Goal: Information Seeking & Learning: Learn about a topic

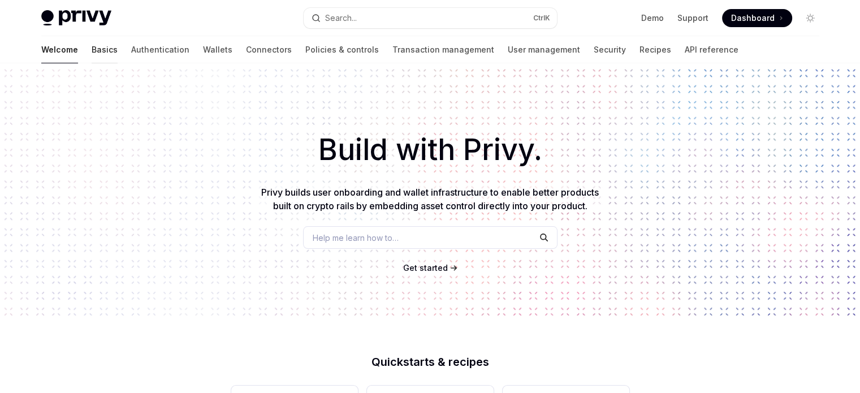
click at [92, 51] on link "Basics" at bounding box center [105, 49] width 26 height 27
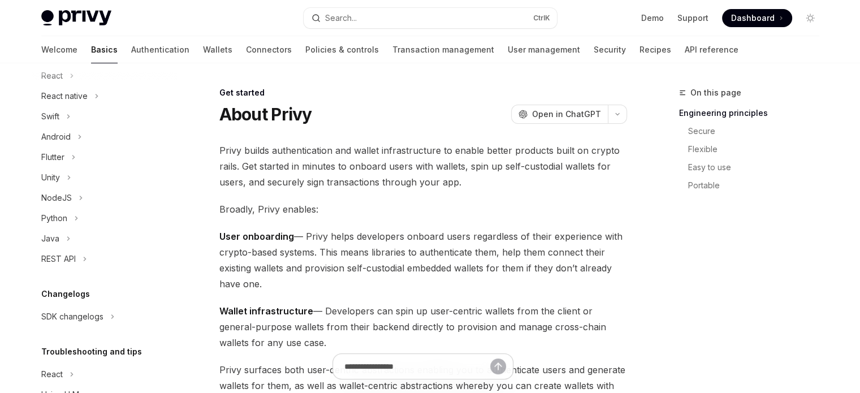
scroll to position [152, 0]
click at [93, 206] on div "NodeJS" at bounding box center [104, 200] width 145 height 20
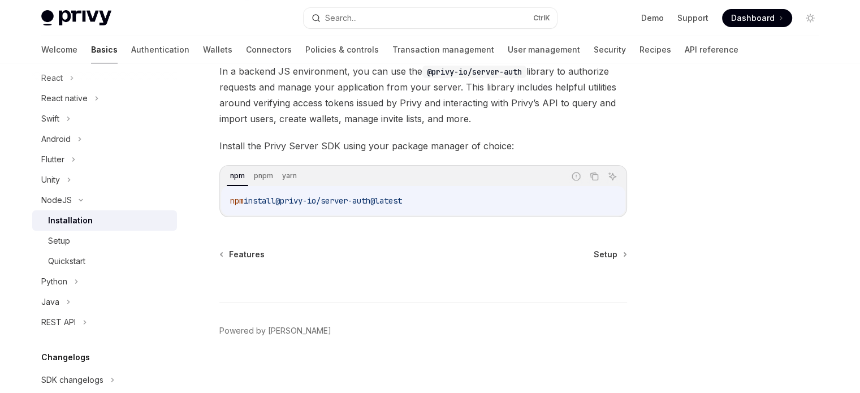
scroll to position [85, 0]
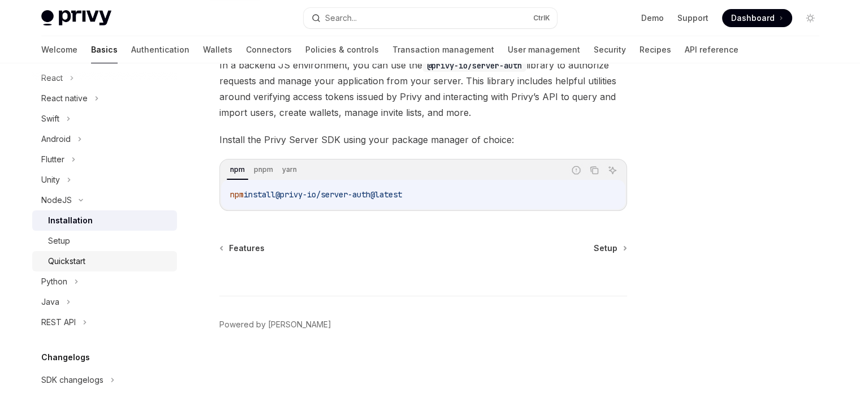
click at [118, 259] on div "Quickstart" at bounding box center [109, 261] width 122 height 14
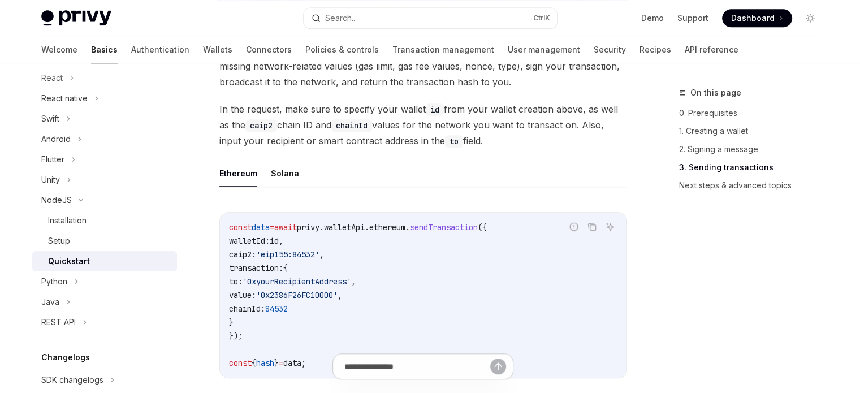
scroll to position [848, 0]
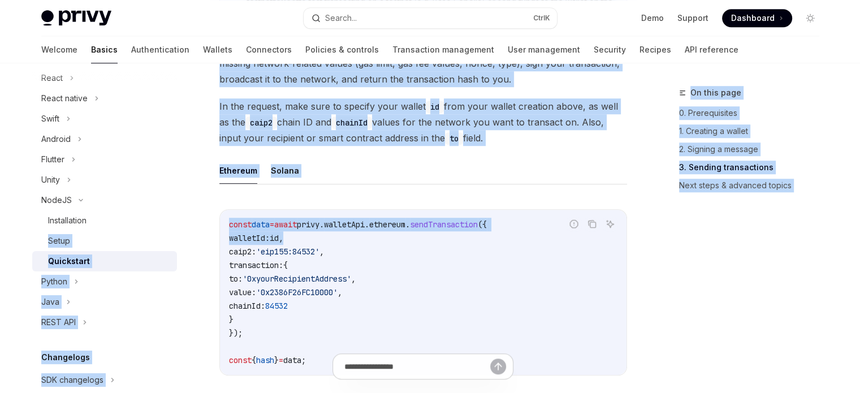
drag, startPoint x: 337, startPoint y: 237, endPoint x: 184, endPoint y: 228, distance: 152.9
click at [184, 228] on div "Get started About Privy Create an account Choose your platform Configuring Priv…" at bounding box center [430, 36] width 832 height 1642
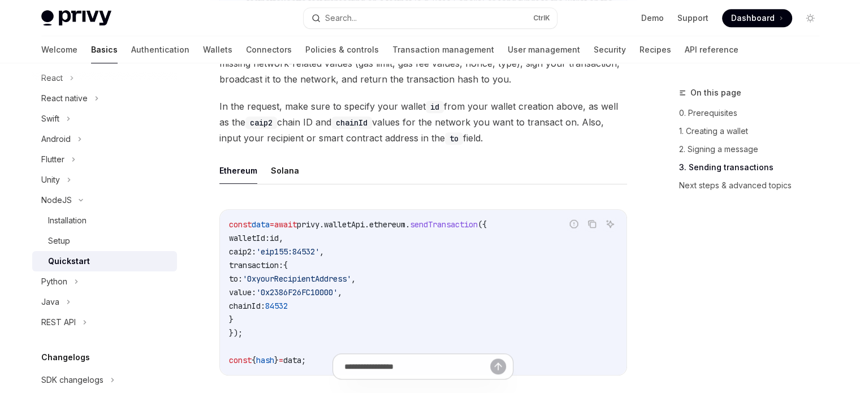
click at [316, 248] on code "const data = await privy . walletApi . ethereum . sendTransaction ({ walletId: …" at bounding box center [423, 292] width 388 height 149
drag, startPoint x: 290, startPoint y: 240, endPoint x: 362, endPoint y: 241, distance: 71.8
click at [362, 241] on code "const data = await privy . walletApi . ethereum . sendTransaction ({ walletId: …" at bounding box center [423, 292] width 388 height 149
drag, startPoint x: 360, startPoint y: 258, endPoint x: 347, endPoint y: 291, distance: 35.8
click at [360, 259] on code "const data = await privy . walletApi . ethereum . sendTransaction ({ walletId: …" at bounding box center [423, 292] width 388 height 149
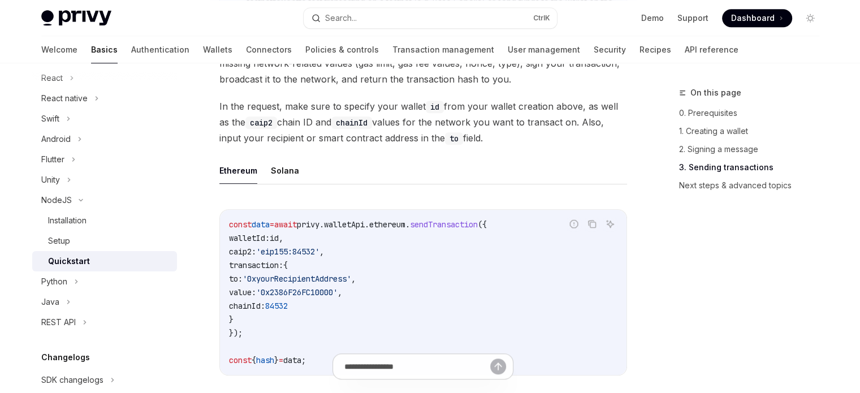
click at [337, 291] on span "'0x2386F26FC10000'" at bounding box center [296, 292] width 81 height 10
drag, startPoint x: 255, startPoint y: 253, endPoint x: 341, endPoint y: 248, distance: 86.6
click at [341, 248] on code "const data = await privy . walletApi . ethereum . sendTransaction ({ walletId: …" at bounding box center [423, 292] width 388 height 149
click at [330, 278] on span "'0xyourRecipientAddress'" at bounding box center [297, 279] width 109 height 10
drag, startPoint x: 274, startPoint y: 282, endPoint x: 387, endPoint y: 280, distance: 113.1
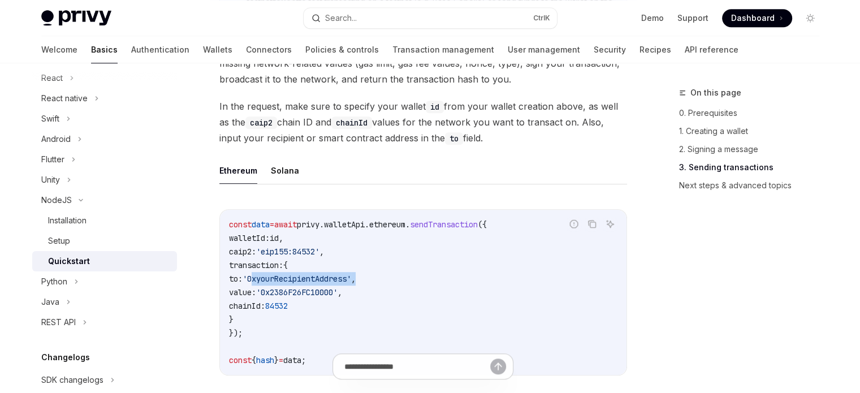
click at [387, 280] on code "const data = await privy . walletApi . ethereum . sendTransaction ({ walletId: …" at bounding box center [423, 292] width 388 height 149
click at [283, 179] on button "Solana" at bounding box center [285, 170] width 28 height 27
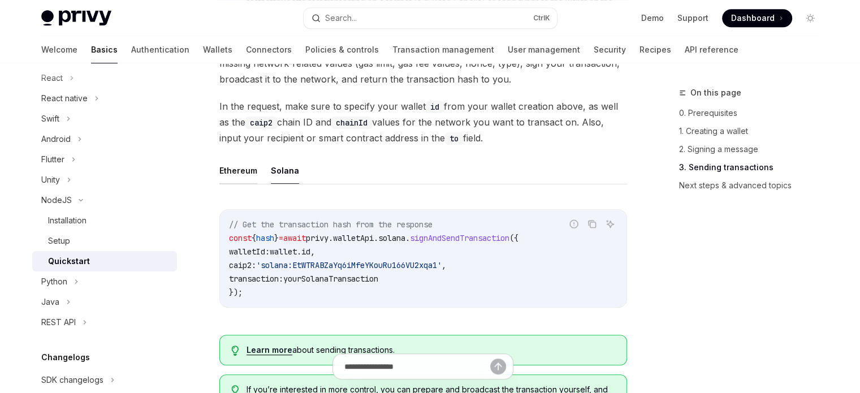
click at [232, 169] on button "Ethereum" at bounding box center [238, 170] width 38 height 27
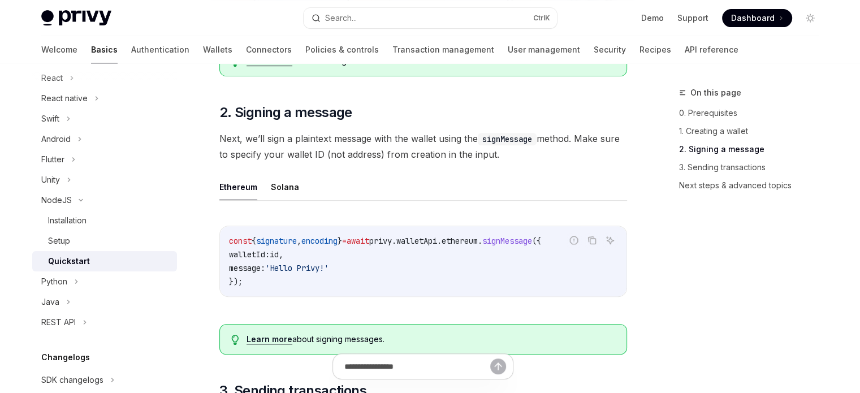
scroll to position [409, 0]
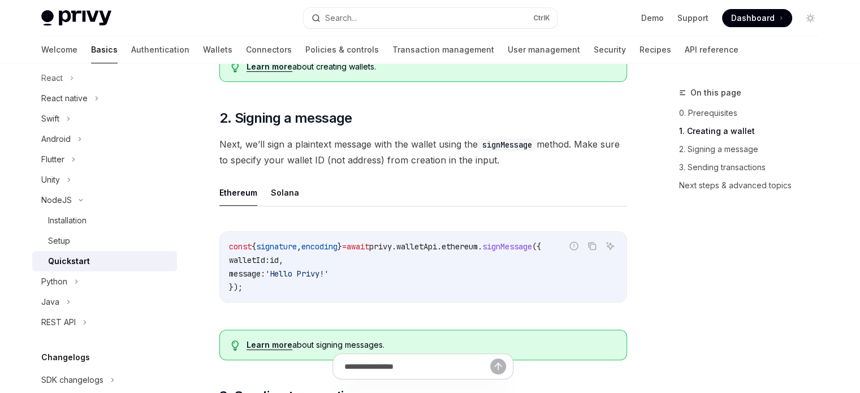
drag, startPoint x: 514, startPoint y: 162, endPoint x: 333, endPoint y: 161, distance: 181.5
click at [333, 161] on span "Next, we’ll sign a plaintext message with the wallet using the signMessage meth…" at bounding box center [423, 152] width 408 height 32
click at [308, 160] on span "Next, we’ll sign a plaintext message with the wallet using the signMessage meth…" at bounding box center [423, 152] width 408 height 32
drag, startPoint x: 260, startPoint y: 149, endPoint x: 442, endPoint y: 137, distance: 181.8
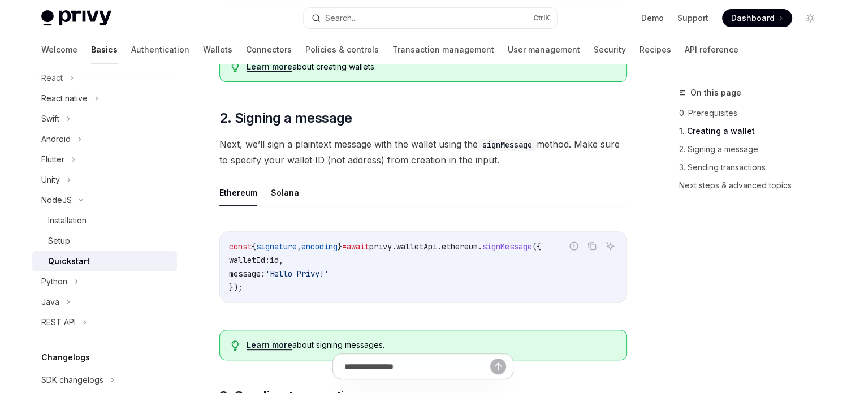
drag, startPoint x: 497, startPoint y: 153, endPoint x: 529, endPoint y: 156, distance: 32.3
click at [526, 156] on span "Next, we’ll sign a plaintext message with the wallet using the signMessage meth…" at bounding box center [423, 152] width 408 height 32
click at [570, 164] on span "Next, we’ll sign a plaintext message with the wallet using the signMessage meth…" at bounding box center [423, 152] width 408 height 32
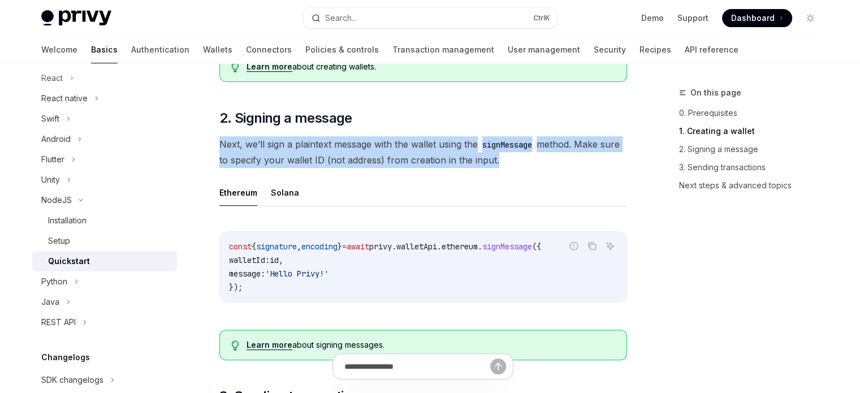
click at [570, 164] on span "Next, we’ll sign a plaintext message with the wallet using the signMessage meth…" at bounding box center [423, 152] width 408 height 32
click at [568, 168] on span "Next, we’ll sign a plaintext message with the wallet using the signMessage meth…" at bounding box center [423, 152] width 408 height 32
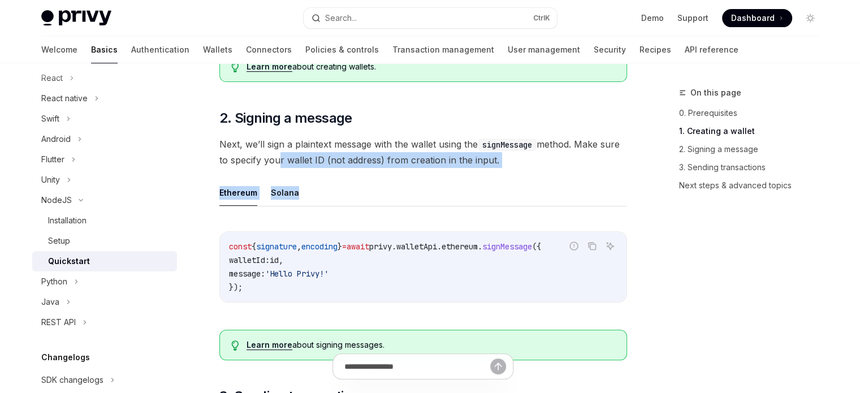
drag, startPoint x: 611, startPoint y: 174, endPoint x: 275, endPoint y: 157, distance: 336.2
click at [274, 161] on span "Next, we’ll sign a plaintext message with the wallet using the signMessage meth…" at bounding box center [423, 152] width 408 height 32
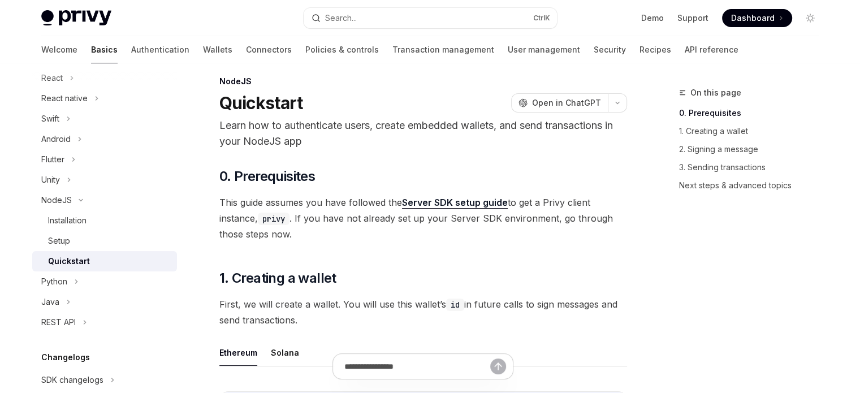
scroll to position [0, 0]
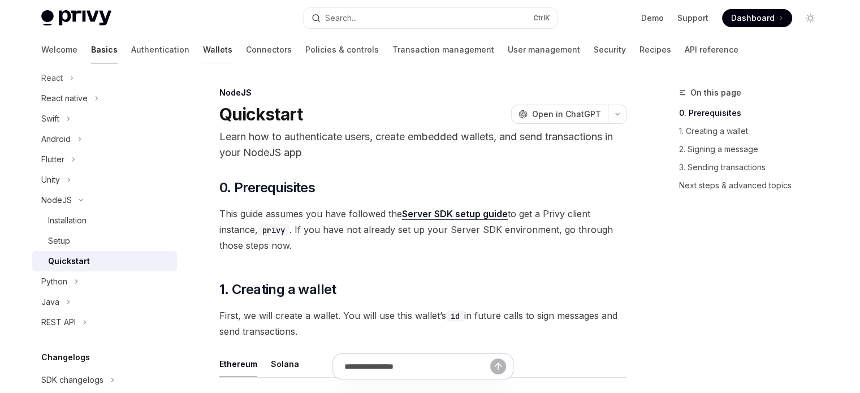
click at [203, 47] on link "Wallets" at bounding box center [217, 49] width 29 height 27
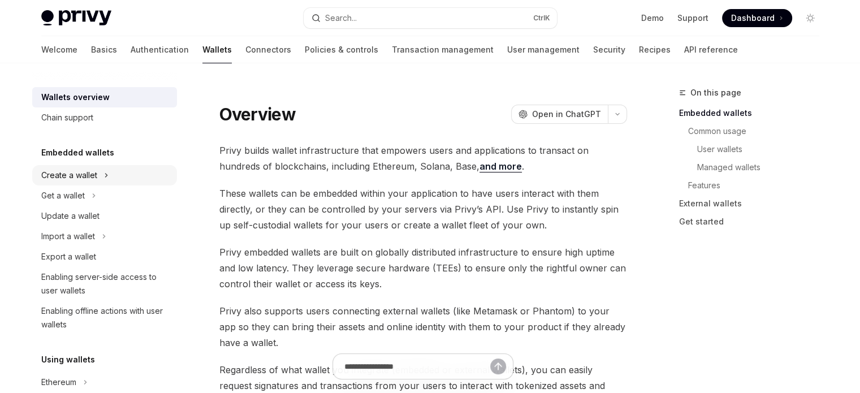
click at [91, 171] on div "Create a wallet" at bounding box center [69, 175] width 56 height 14
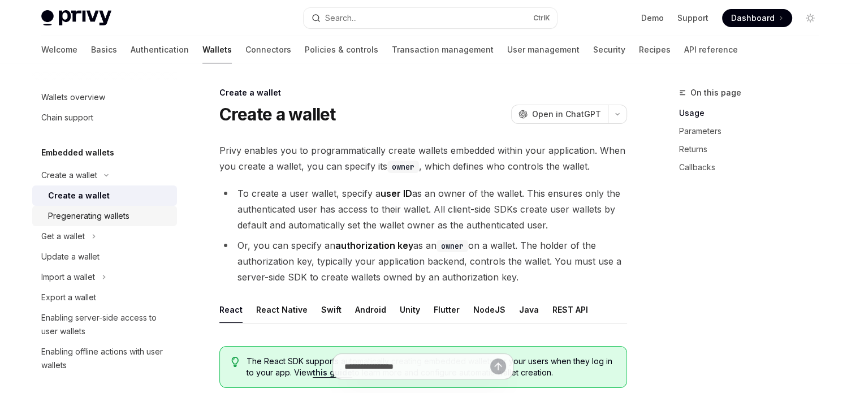
click at [97, 221] on div "Pregenerating wallets" at bounding box center [88, 216] width 81 height 14
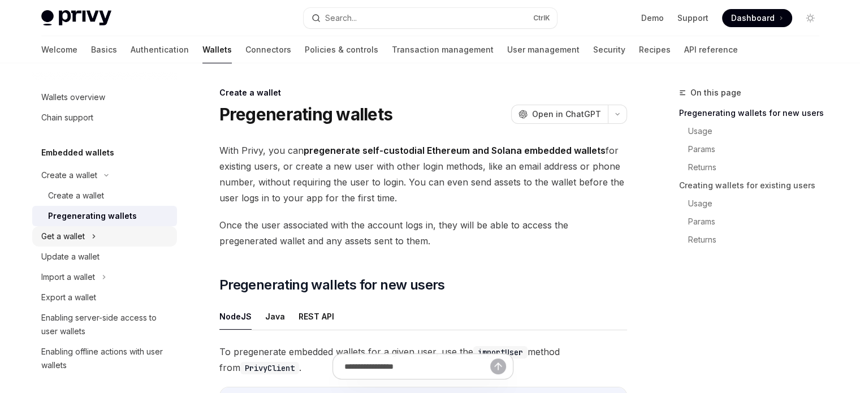
click at [94, 232] on icon at bounding box center [94, 237] width 5 height 14
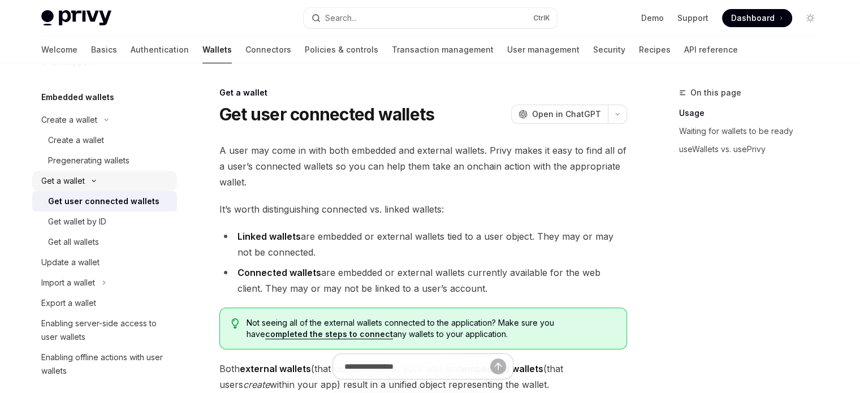
scroll to position [57, 0]
click at [96, 220] on div "Get wallet by ID" at bounding box center [77, 221] width 58 height 14
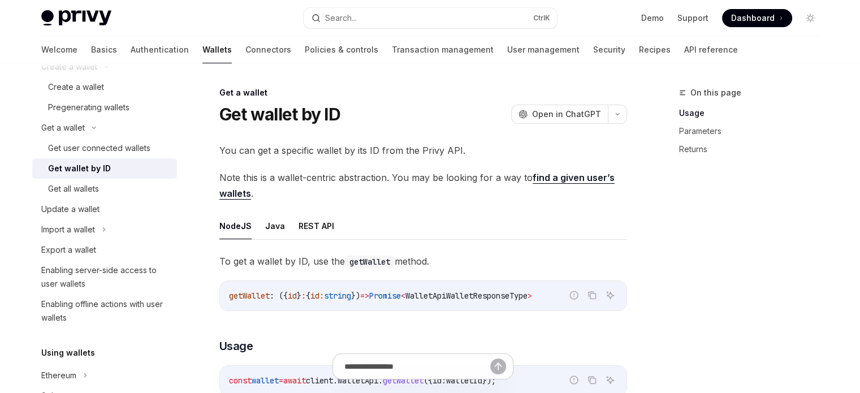
scroll to position [113, 0]
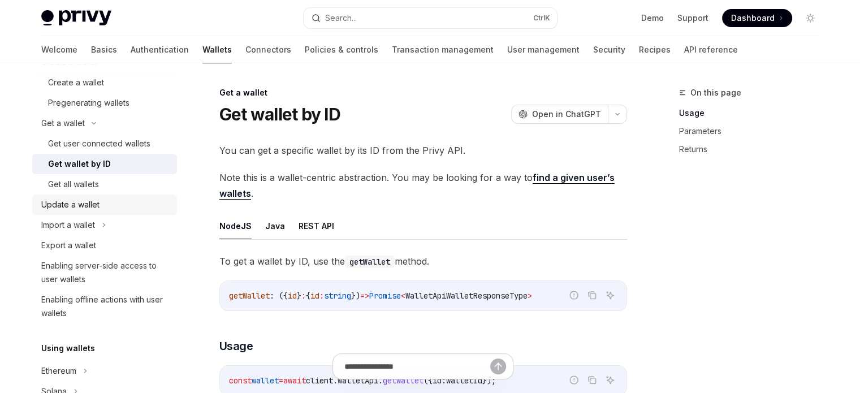
click at [97, 207] on div "Update a wallet" at bounding box center [70, 205] width 58 height 14
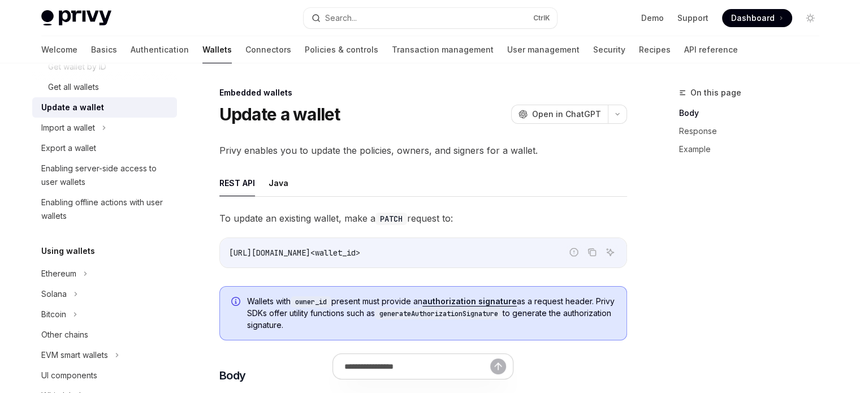
scroll to position [226, 0]
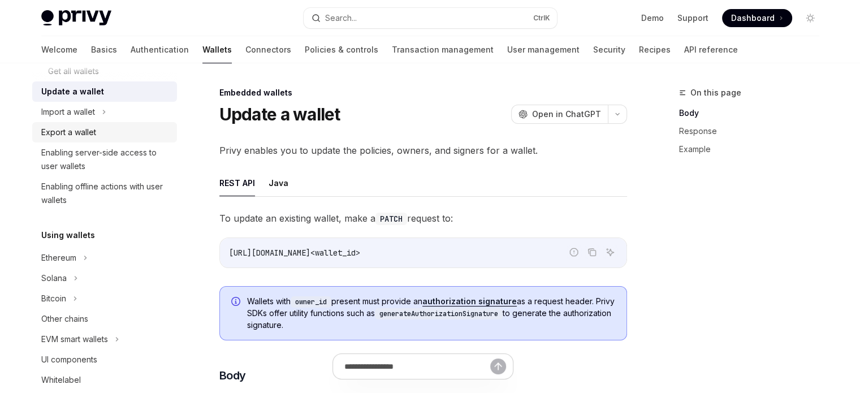
click at [98, 122] on link "Export a wallet" at bounding box center [104, 132] width 145 height 20
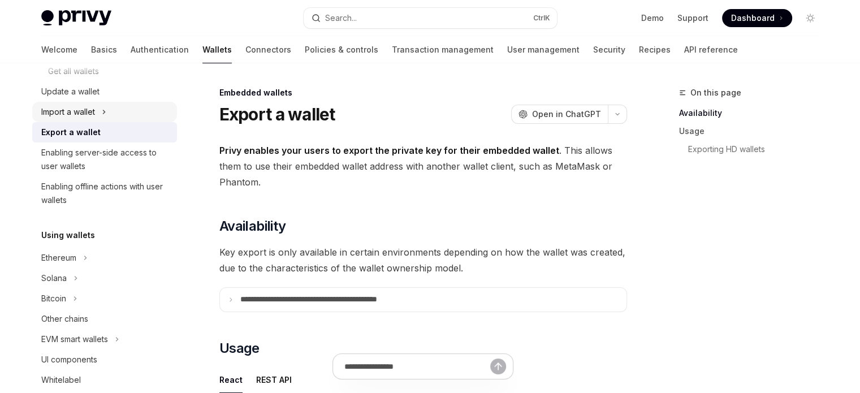
click at [98, 119] on div "Import a wallet" at bounding box center [104, 112] width 145 height 20
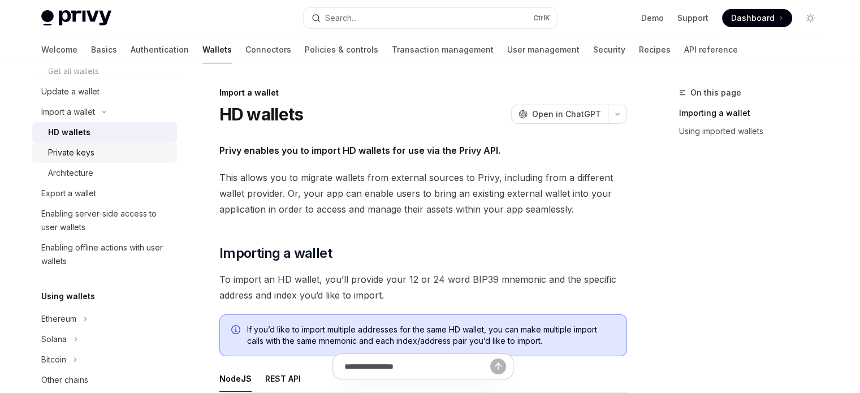
click at [98, 159] on div "Private keys" at bounding box center [109, 153] width 122 height 14
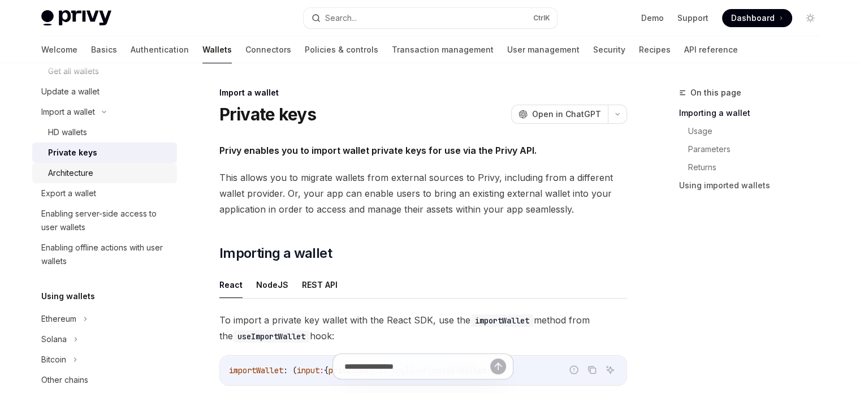
click at [98, 171] on div "Architecture" at bounding box center [109, 173] width 122 height 14
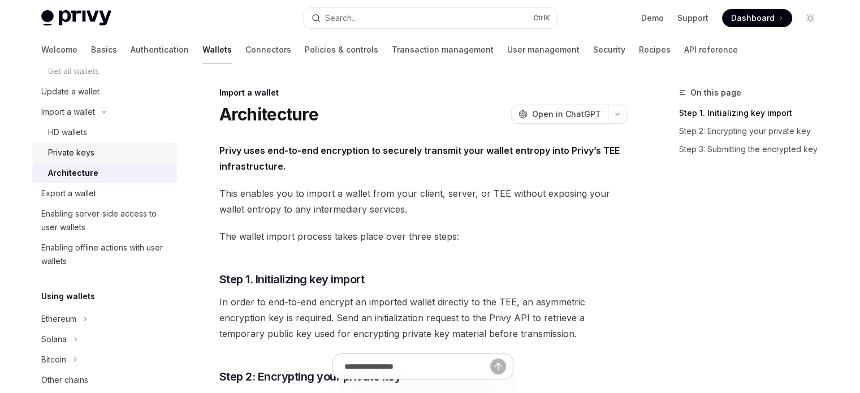
click at [102, 161] on link "Private keys" at bounding box center [104, 152] width 145 height 20
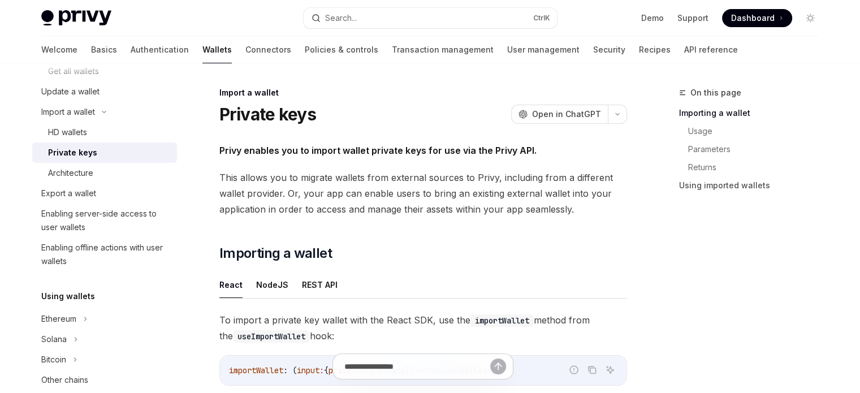
click at [106, 142] on link "Private keys" at bounding box center [104, 152] width 145 height 20
click at [108, 140] on link "HD wallets" at bounding box center [104, 132] width 145 height 20
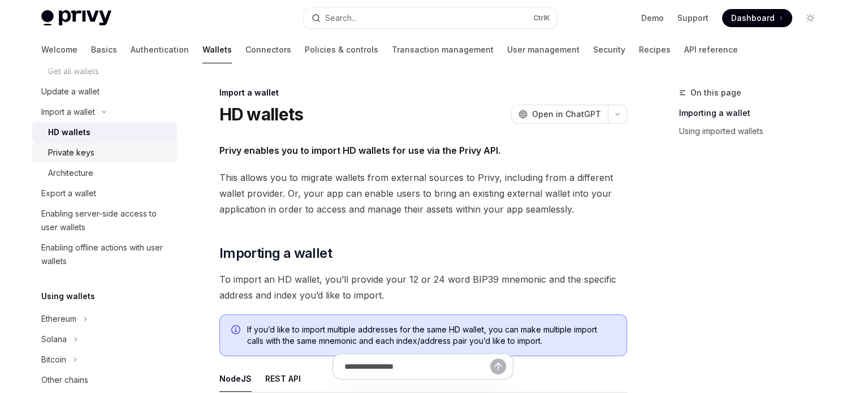
click at [105, 154] on div "Private keys" at bounding box center [109, 153] width 122 height 14
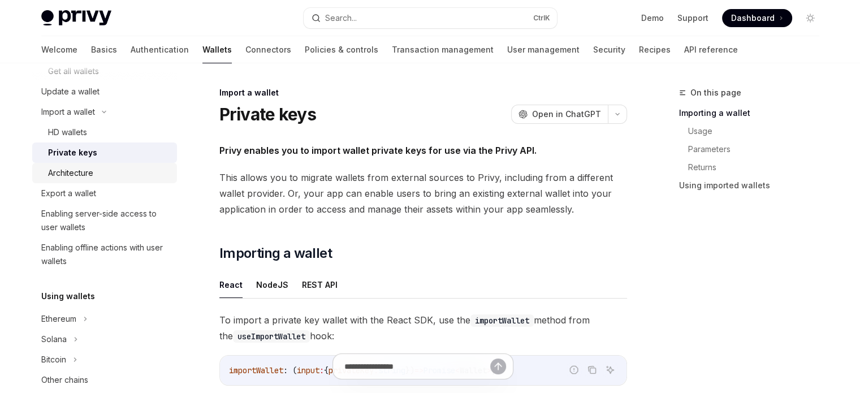
click at [98, 174] on div "Architecture" at bounding box center [109, 173] width 122 height 14
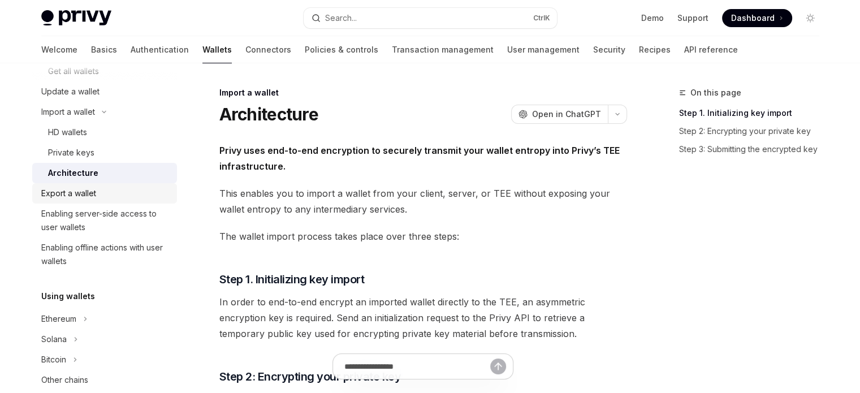
click at [94, 187] on div "Export a wallet" at bounding box center [68, 194] width 55 height 14
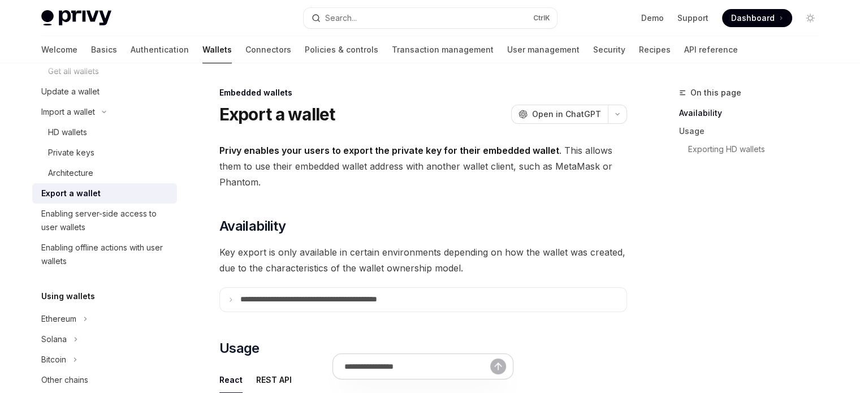
click at [97, 197] on div "Export a wallet" at bounding box center [105, 194] width 129 height 14
click at [95, 223] on div "Enabling server-side access to user wallets" at bounding box center [105, 220] width 129 height 27
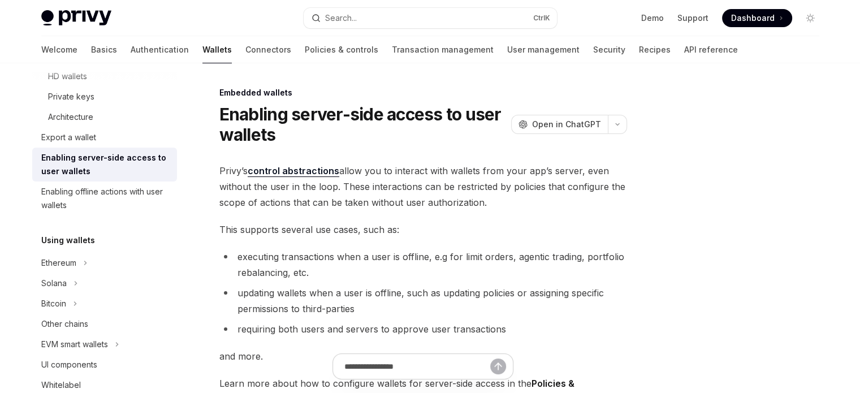
scroll to position [283, 0]
click at [92, 255] on div "Ethereum" at bounding box center [104, 262] width 145 height 20
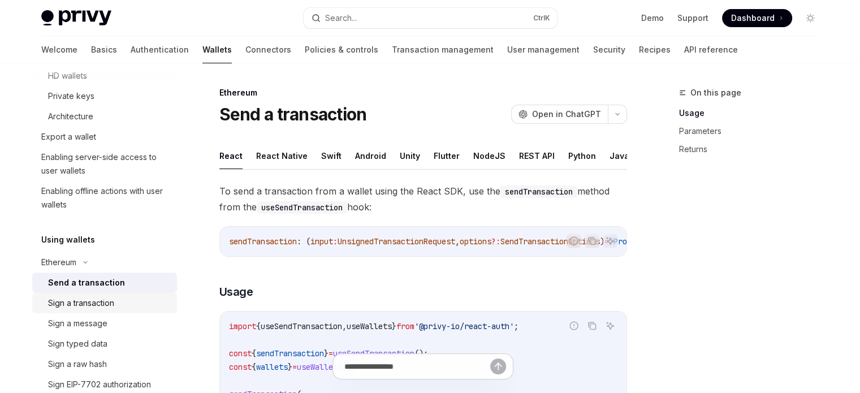
click at [93, 295] on link "Sign a transaction" at bounding box center [104, 303] width 145 height 20
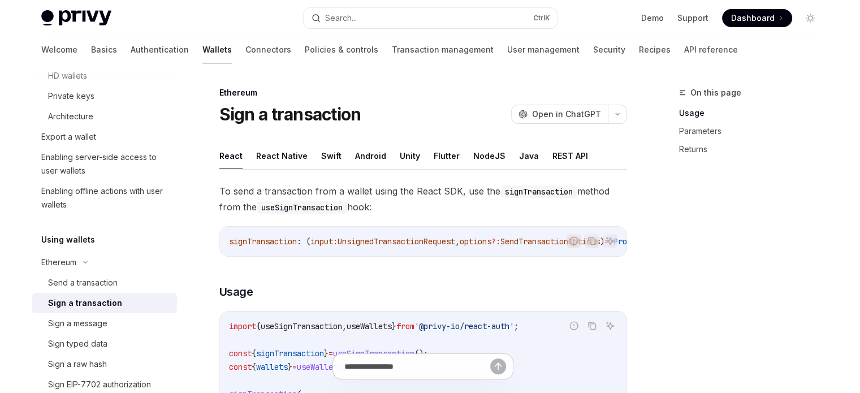
click at [97, 310] on link "Sign a transaction" at bounding box center [104, 303] width 145 height 20
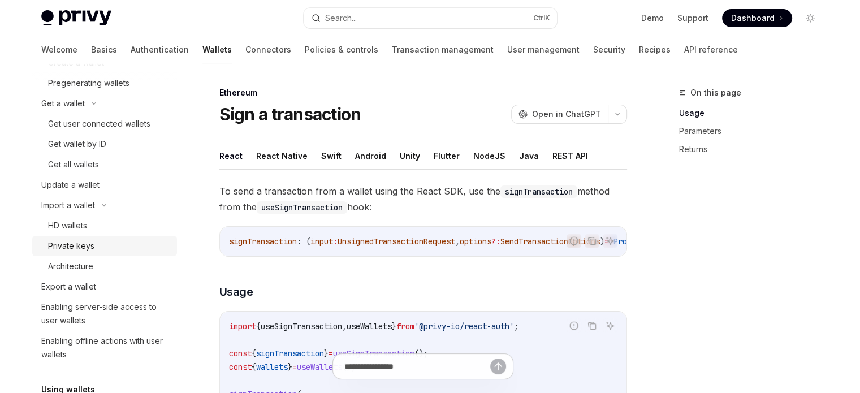
scroll to position [113, 0]
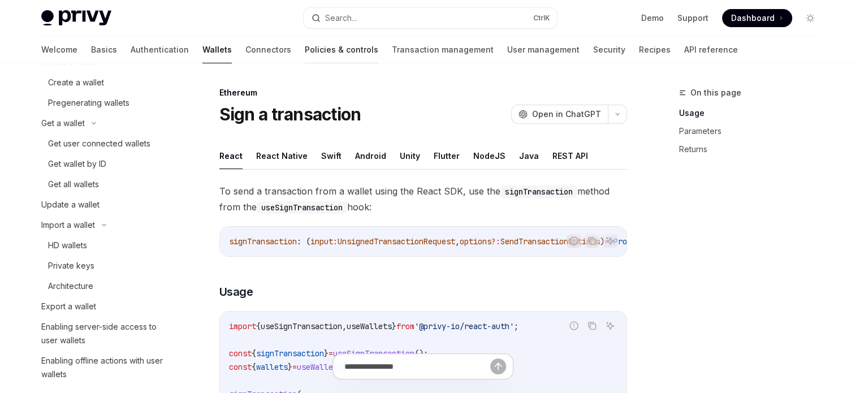
click at [305, 51] on link "Policies & controls" at bounding box center [341, 49] width 73 height 27
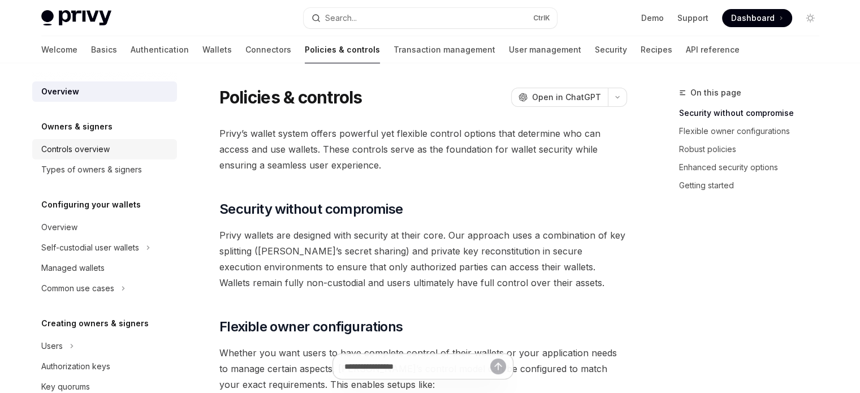
click at [124, 153] on div "Controls overview" at bounding box center [105, 149] width 129 height 14
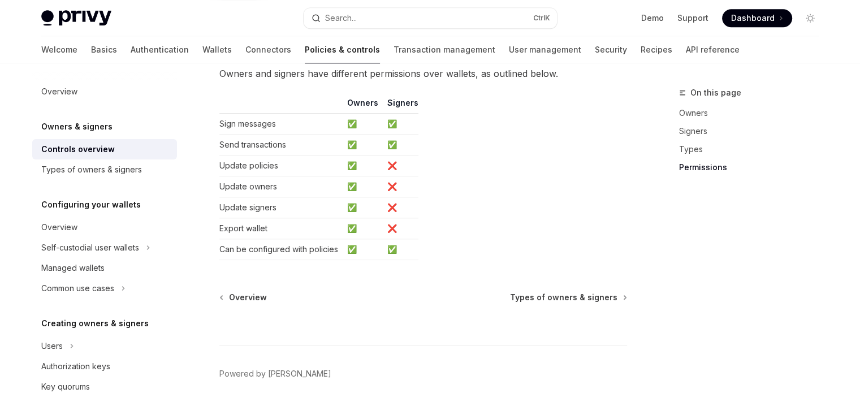
scroll to position [1018, 0]
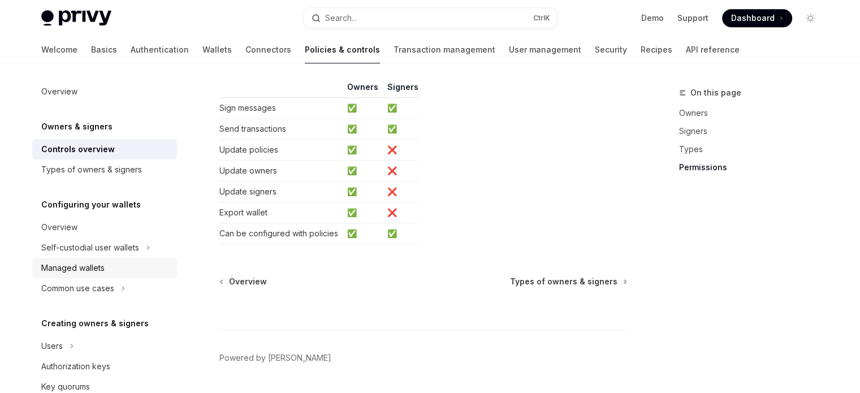
click at [105, 263] on div "Managed wallets" at bounding box center [105, 268] width 129 height 14
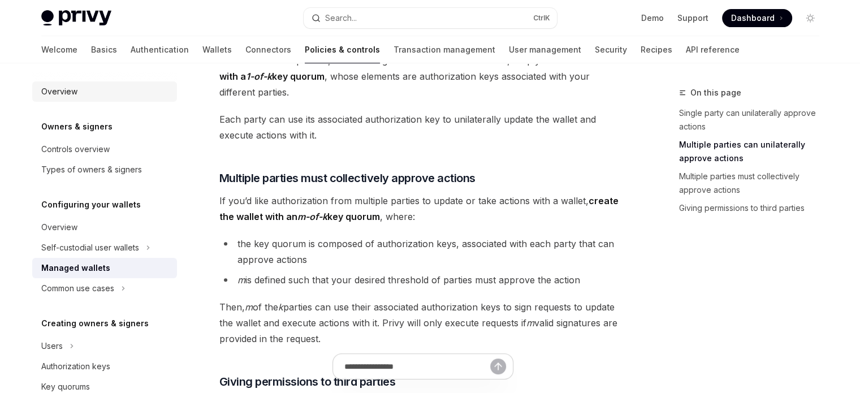
click at [78, 97] on div "Overview" at bounding box center [105, 92] width 129 height 14
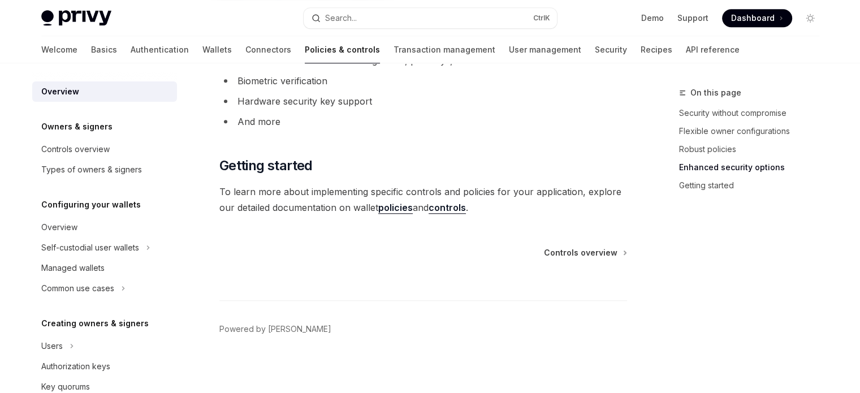
scroll to position [1056, 0]
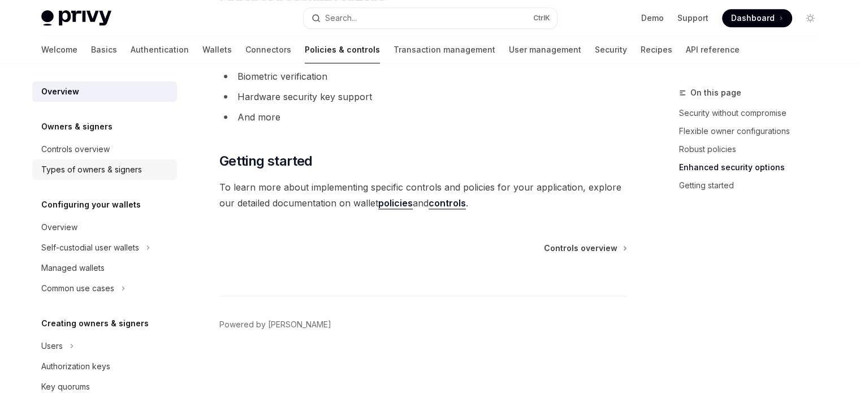
click at [94, 176] on div "Types of owners & signers" at bounding box center [91, 170] width 101 height 14
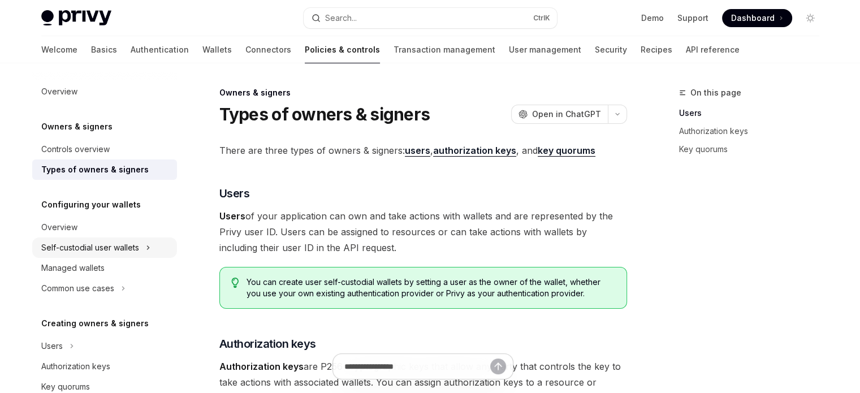
click at [106, 249] on div "Self-custodial user wallets" at bounding box center [90, 248] width 98 height 14
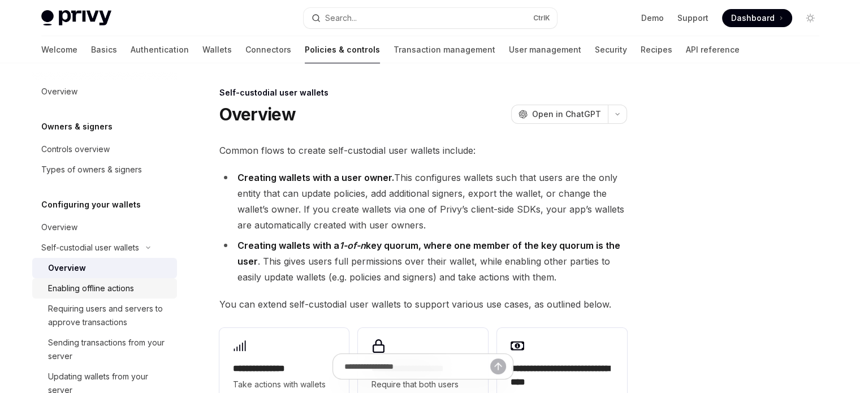
click at [112, 282] on div "Enabling offline actions" at bounding box center [91, 289] width 86 height 14
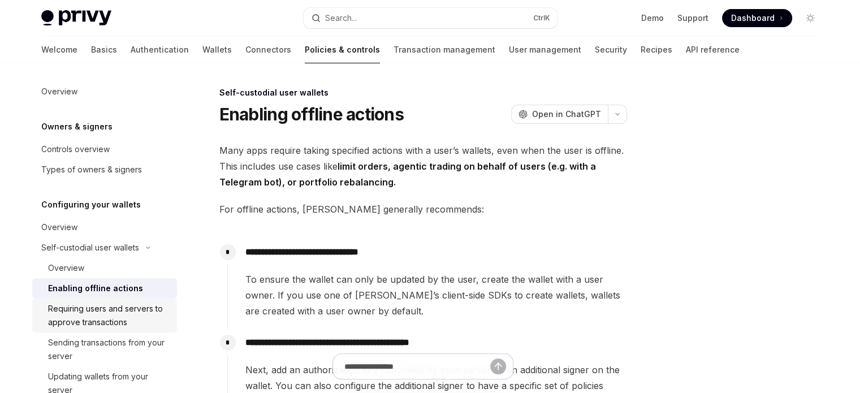
click at [118, 308] on div "Requiring users and servers to approve transactions" at bounding box center [109, 315] width 122 height 27
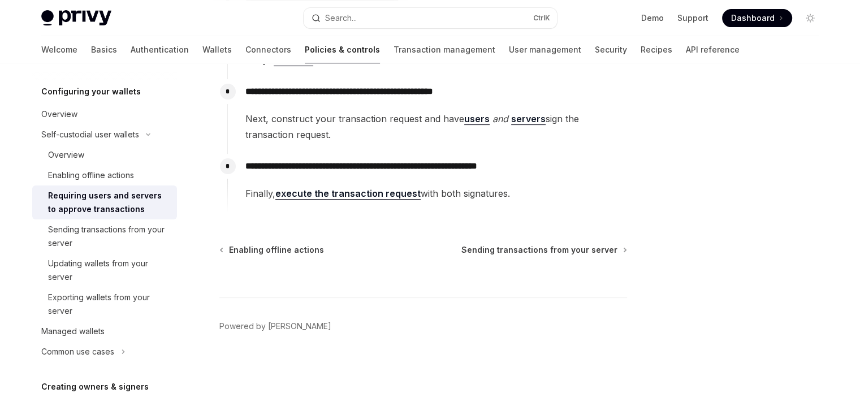
scroll to position [269, 0]
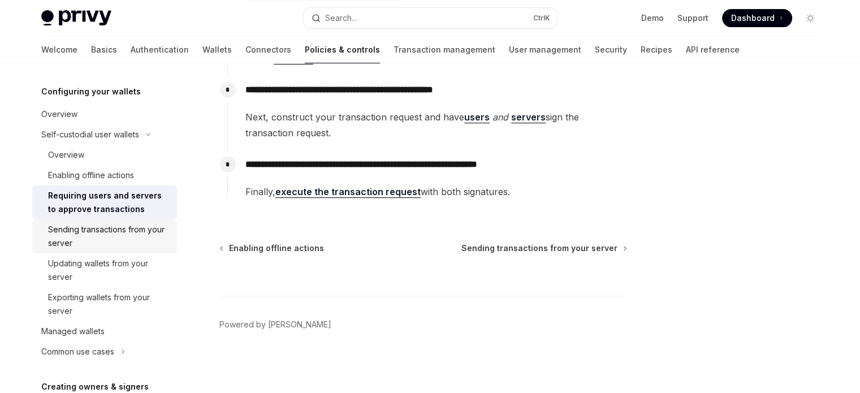
click at [124, 231] on div "Sending transactions from your server" at bounding box center [109, 236] width 122 height 27
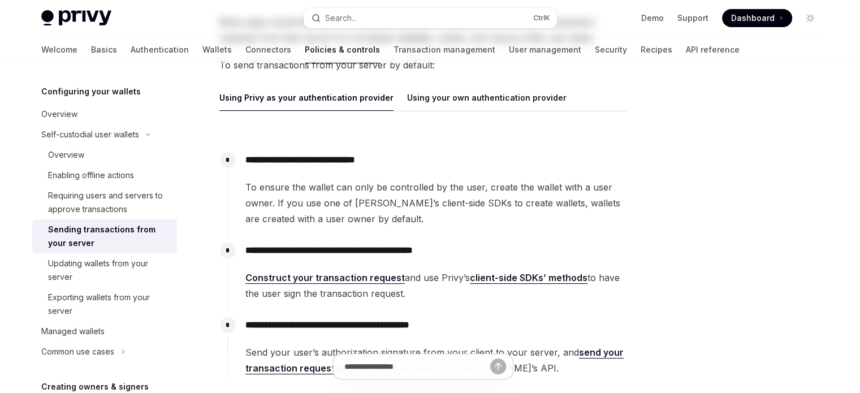
scroll to position [170, 0]
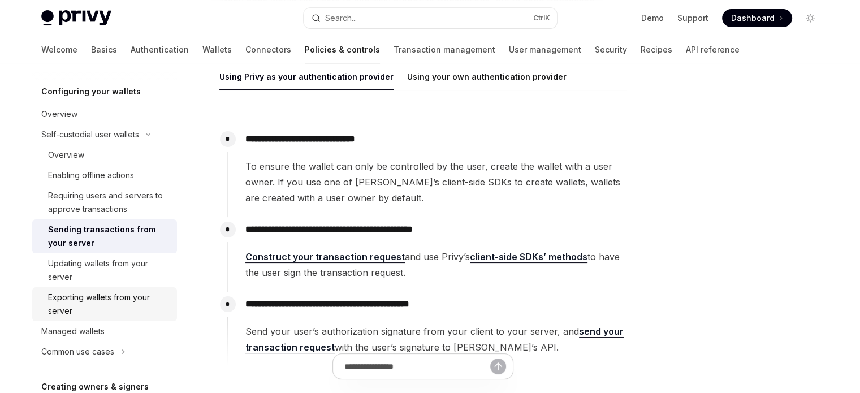
click at [148, 315] on div "Exporting wallets from your server" at bounding box center [109, 304] width 122 height 27
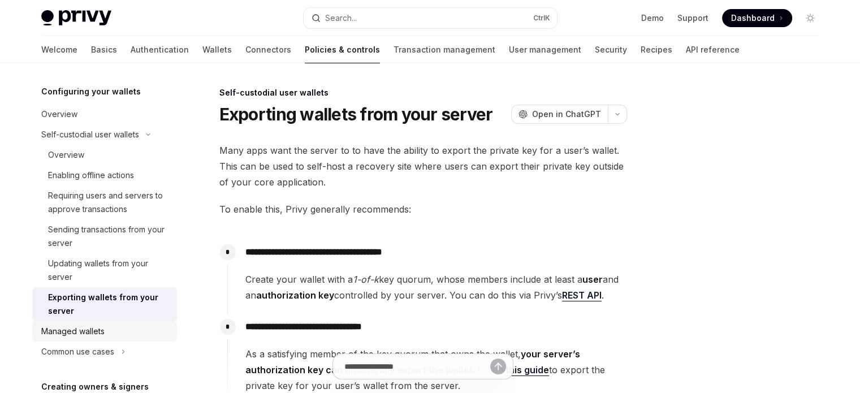
click at [140, 330] on div "Managed wallets" at bounding box center [105, 331] width 129 height 14
type textarea "*"
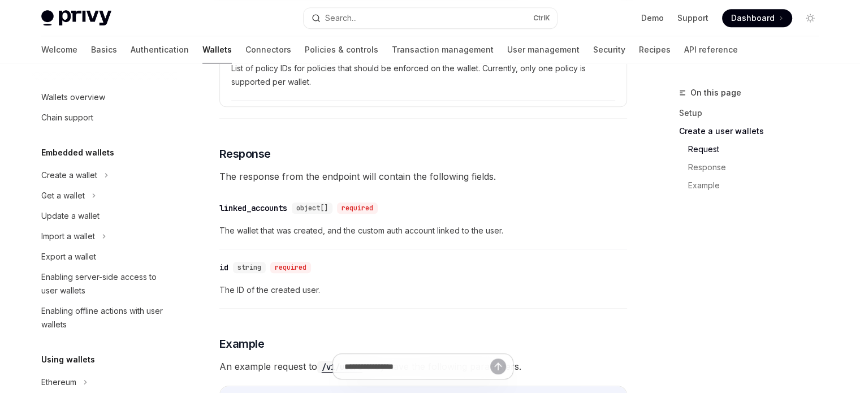
scroll to position [735, 0]
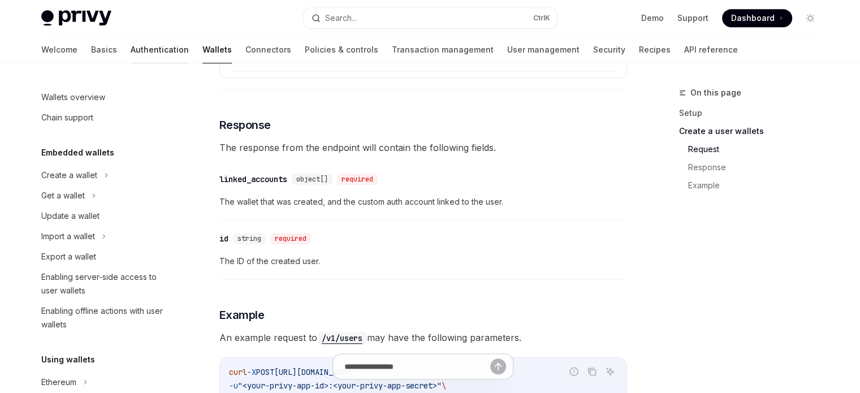
click at [131, 51] on link "Authentication" at bounding box center [160, 49] width 58 height 27
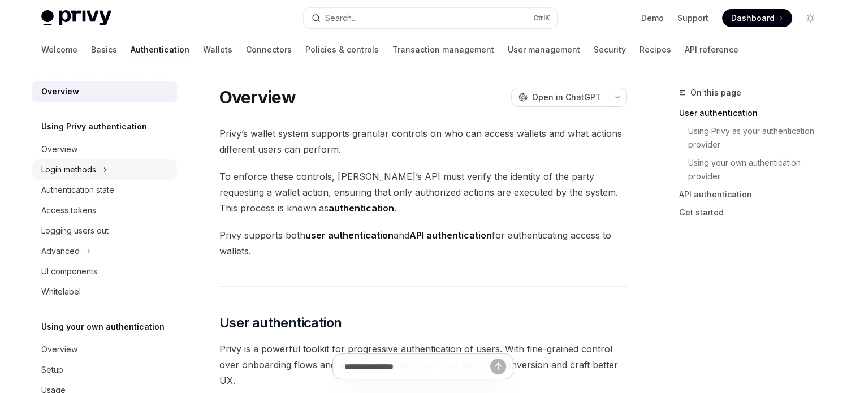
click at [95, 165] on div "Login methods" at bounding box center [68, 170] width 55 height 14
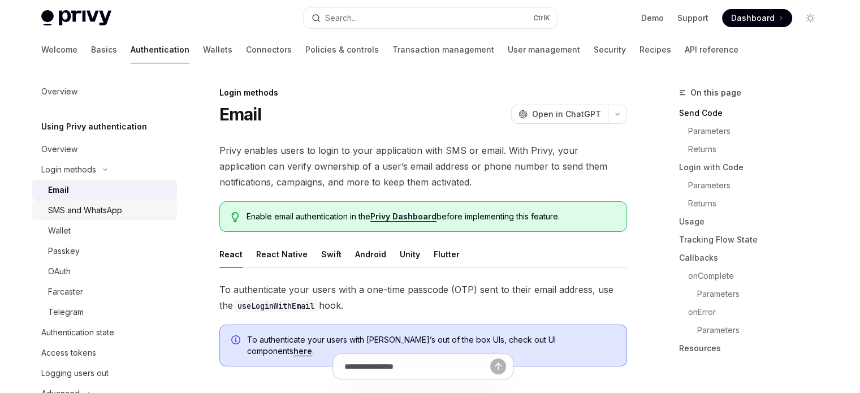
click at [97, 207] on div "SMS and WhatsApp" at bounding box center [85, 211] width 74 height 14
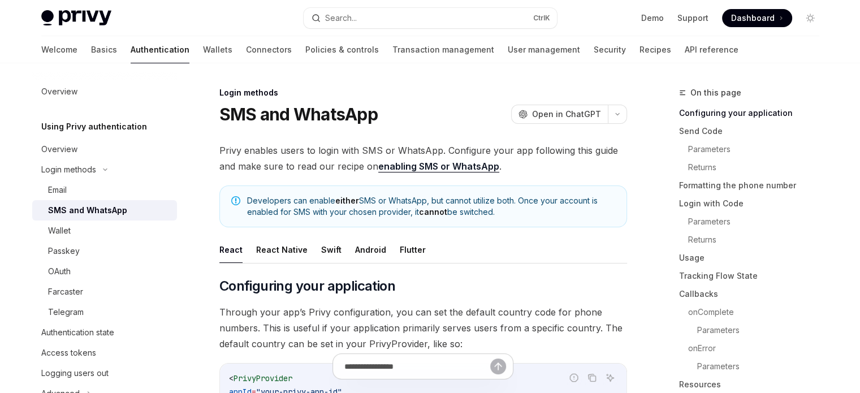
click at [96, 220] on li "Wallet" at bounding box center [104, 230] width 145 height 20
click at [94, 242] on link "Passkey" at bounding box center [104, 251] width 145 height 20
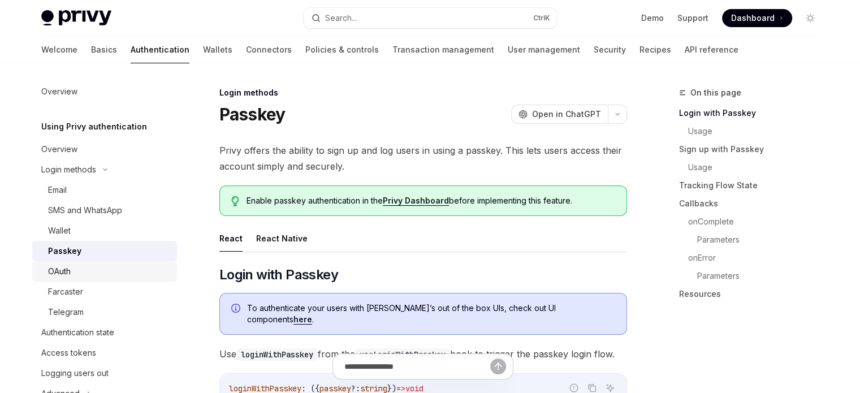
click at [88, 272] on div "OAuth" at bounding box center [109, 272] width 122 height 14
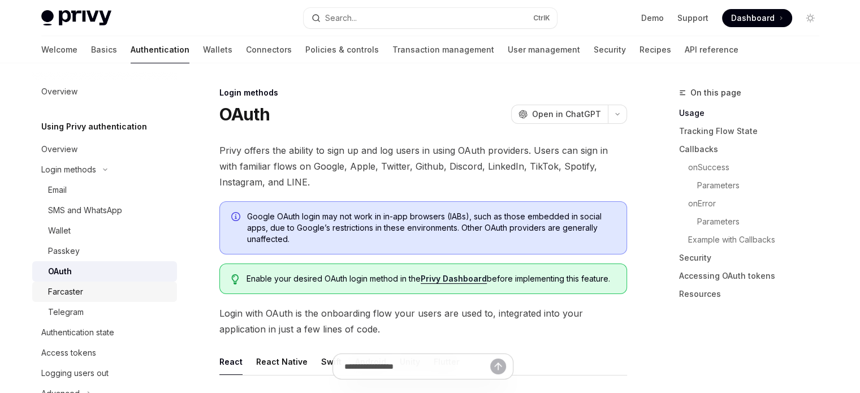
click at [84, 289] on div "Farcaster" at bounding box center [109, 292] width 122 height 14
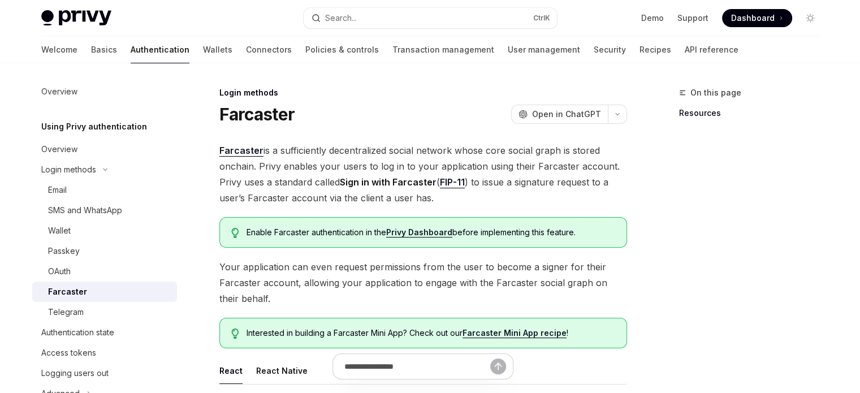
click at [82, 300] on link "Farcaster" at bounding box center [104, 292] width 145 height 20
click at [78, 309] on div "Telegram" at bounding box center [66, 312] width 36 height 14
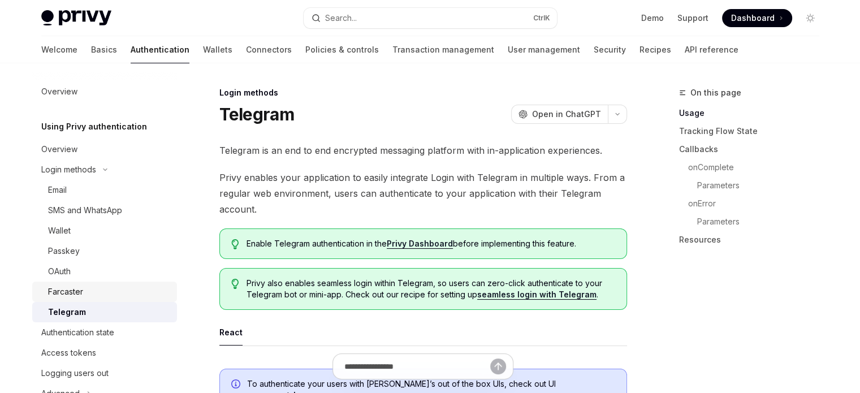
click at [78, 298] on div "Farcaster" at bounding box center [65, 292] width 35 height 14
type textarea "*"
